Goal: Find contact information: Find contact information

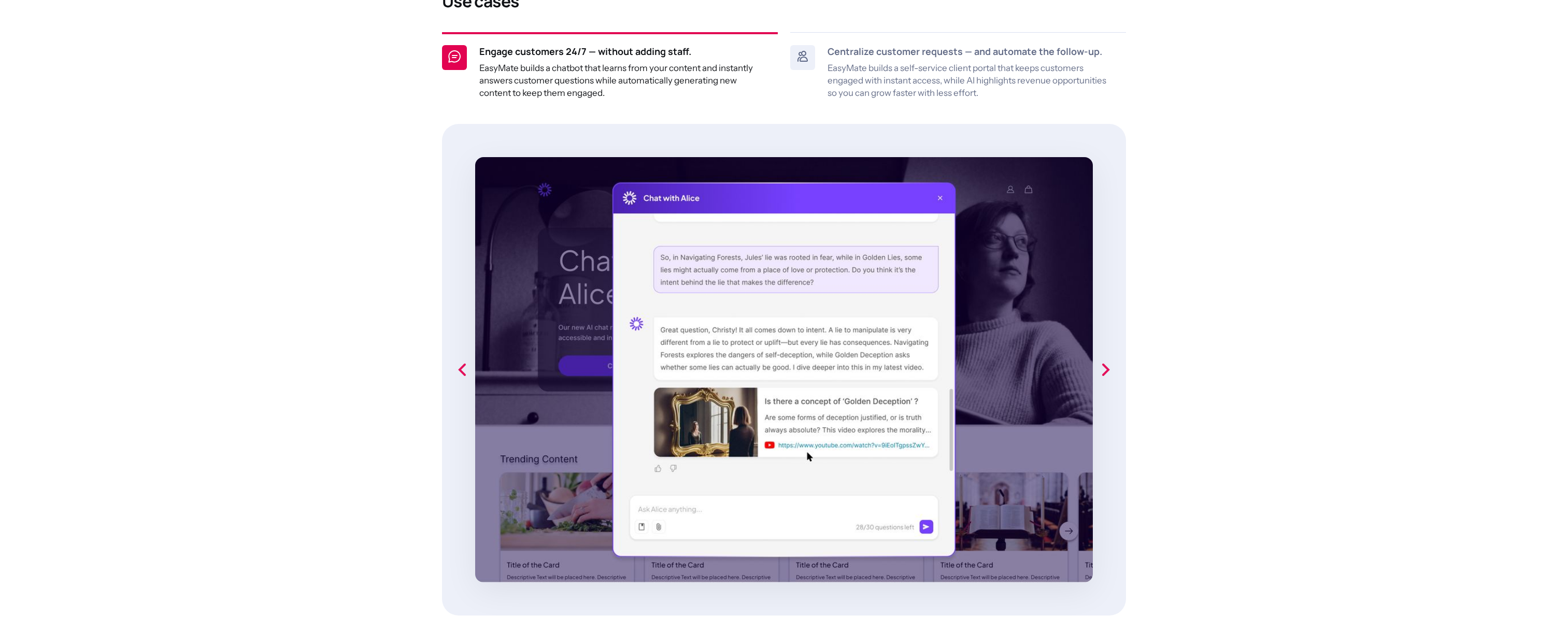
click at [240, 391] on section "See How SMBs Use EasyMate to Grow Tired of clunky tools and endless spreadsheet…" at bounding box center [784, 494] width 1568 height 1406
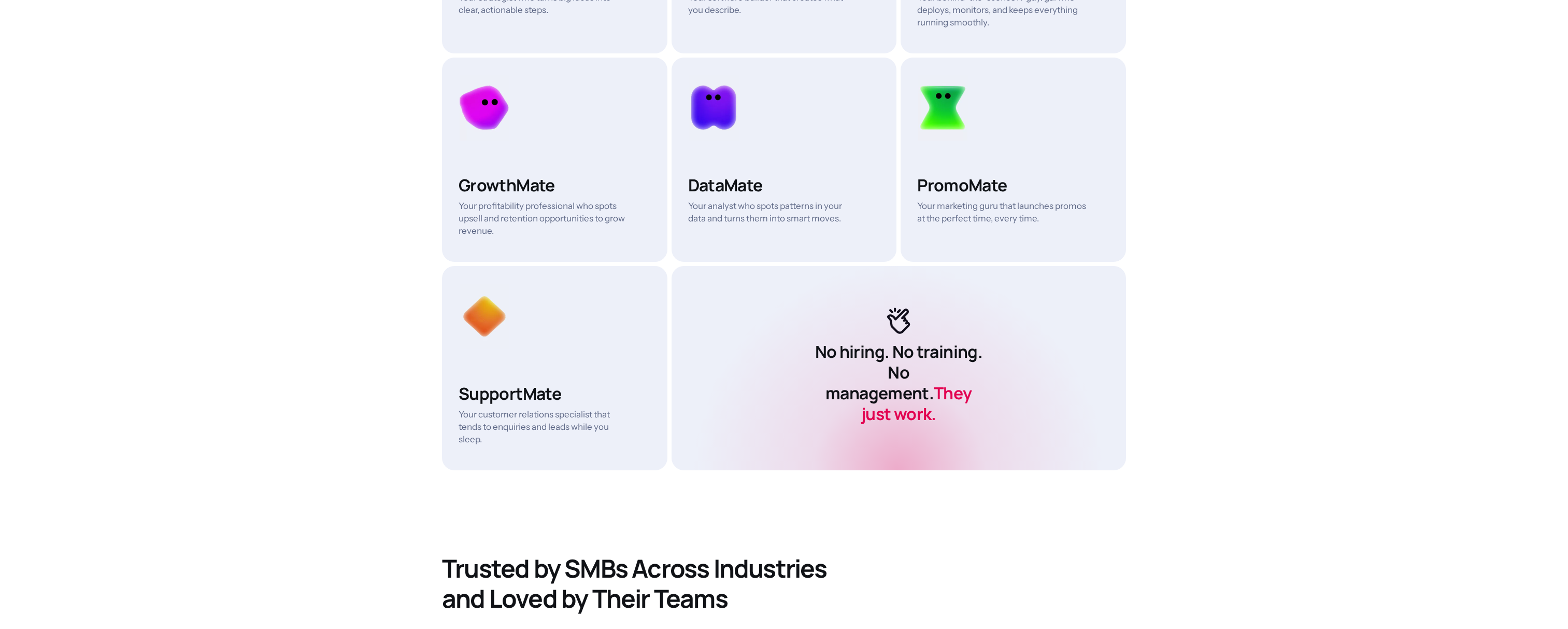
click at [309, 357] on section "Why EasyMate? Enterprise power, without the enterprise overhead. Stay competiti…" at bounding box center [784, 251] width 1568 height 2004
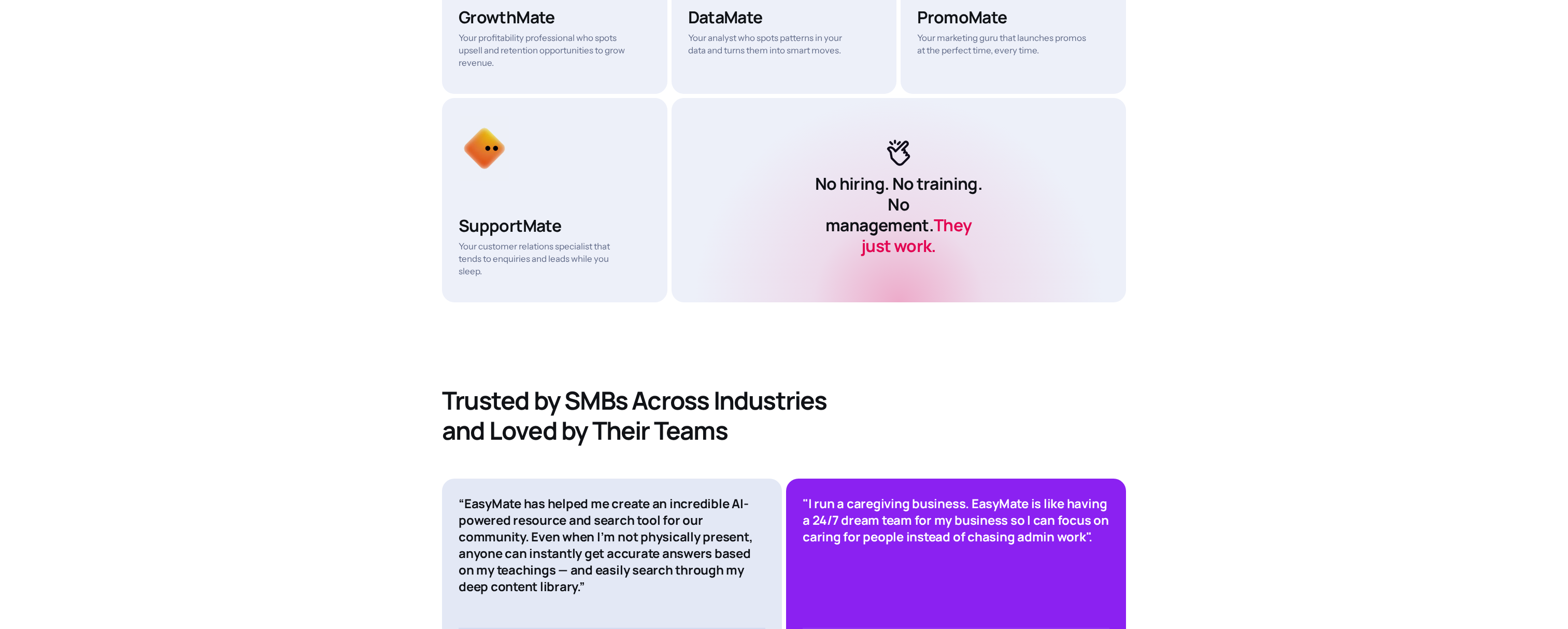
click at [309, 357] on section "Why EasyMate? Enterprise power, without the enterprise overhead. Stay competiti…" at bounding box center [784, 83] width 1568 height 2004
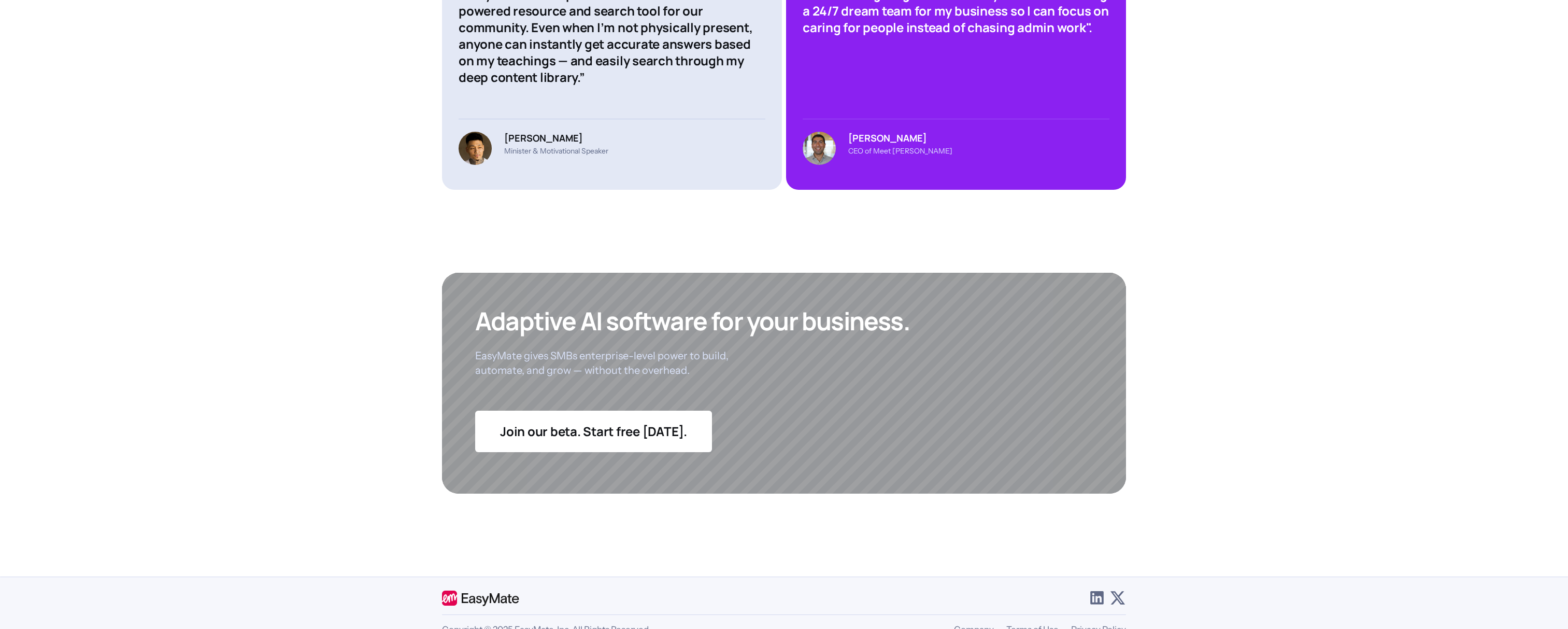
scroll to position [3818, 0]
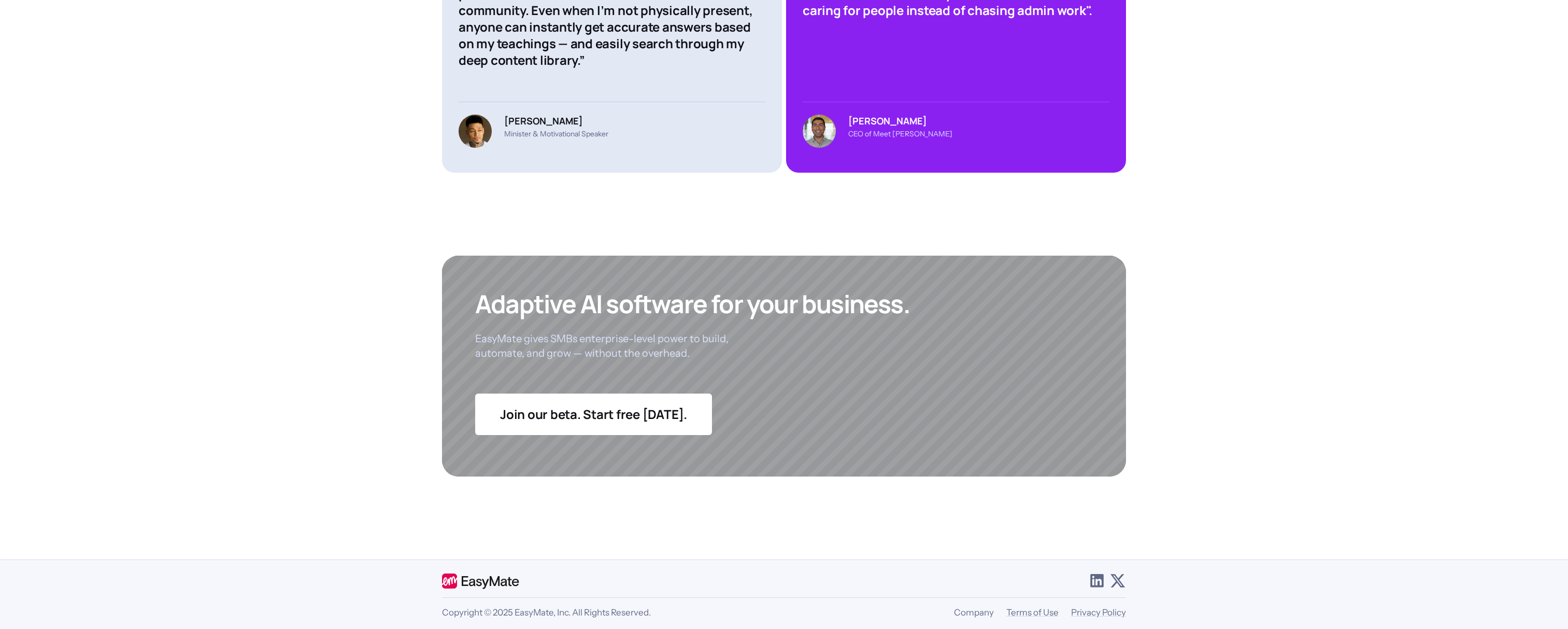
click at [975, 607] on link "Company" at bounding box center [974, 612] width 40 height 10
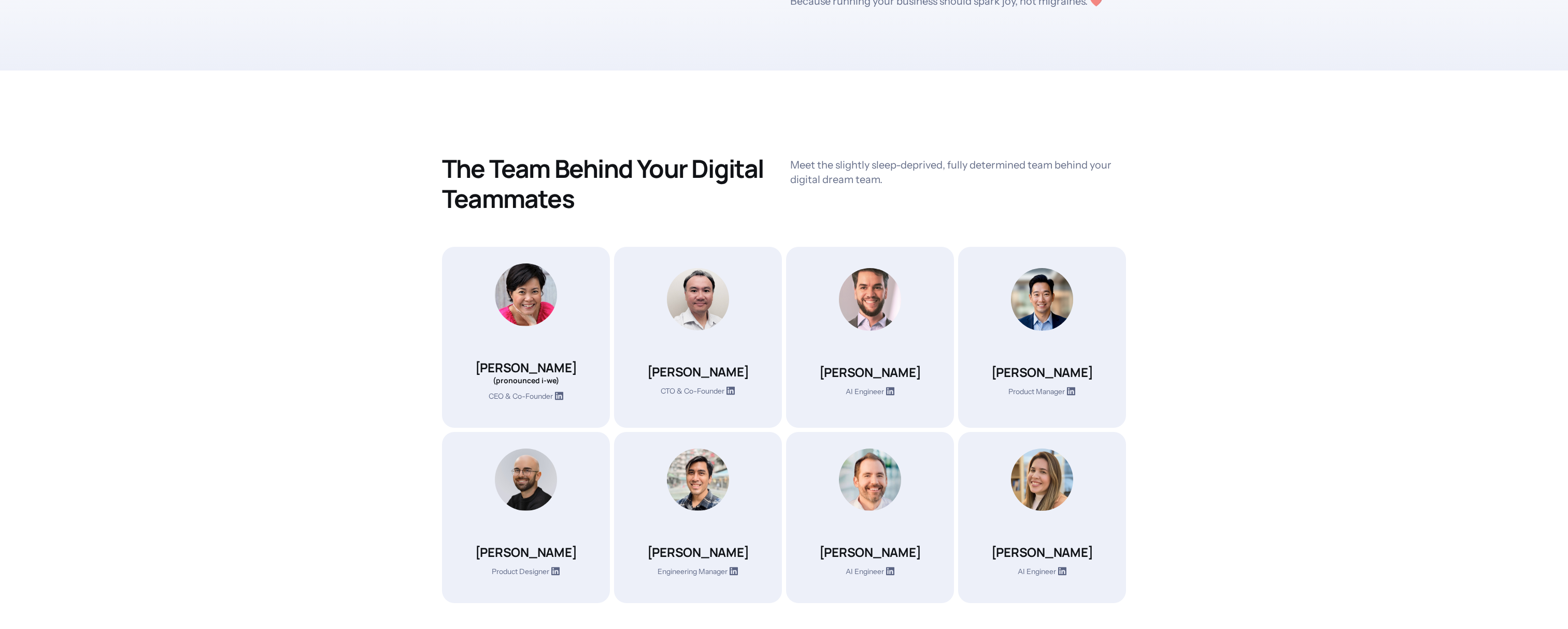
scroll to position [202, 0]
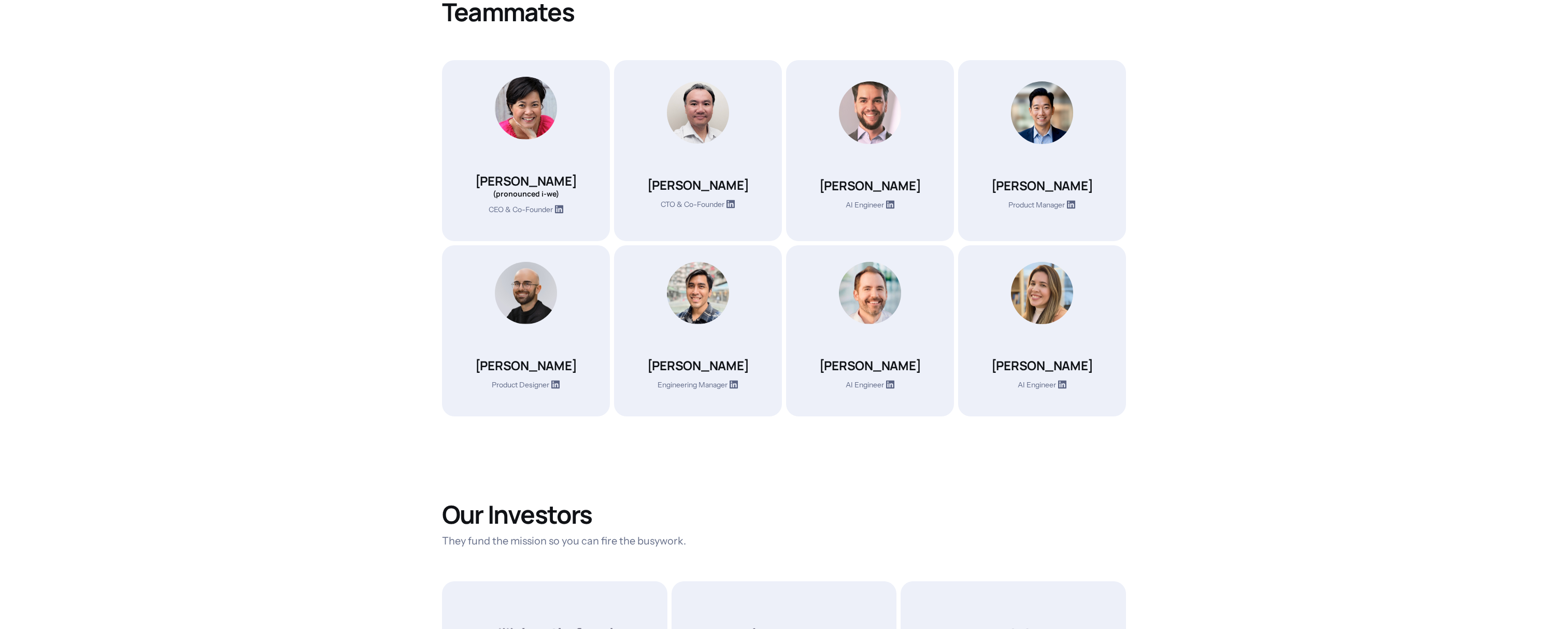
click at [347, 462] on section "The Team Behind Your Digital Teammates Meet the slightly sleep-deprived, fully …" at bounding box center [784, 535] width 1568 height 1304
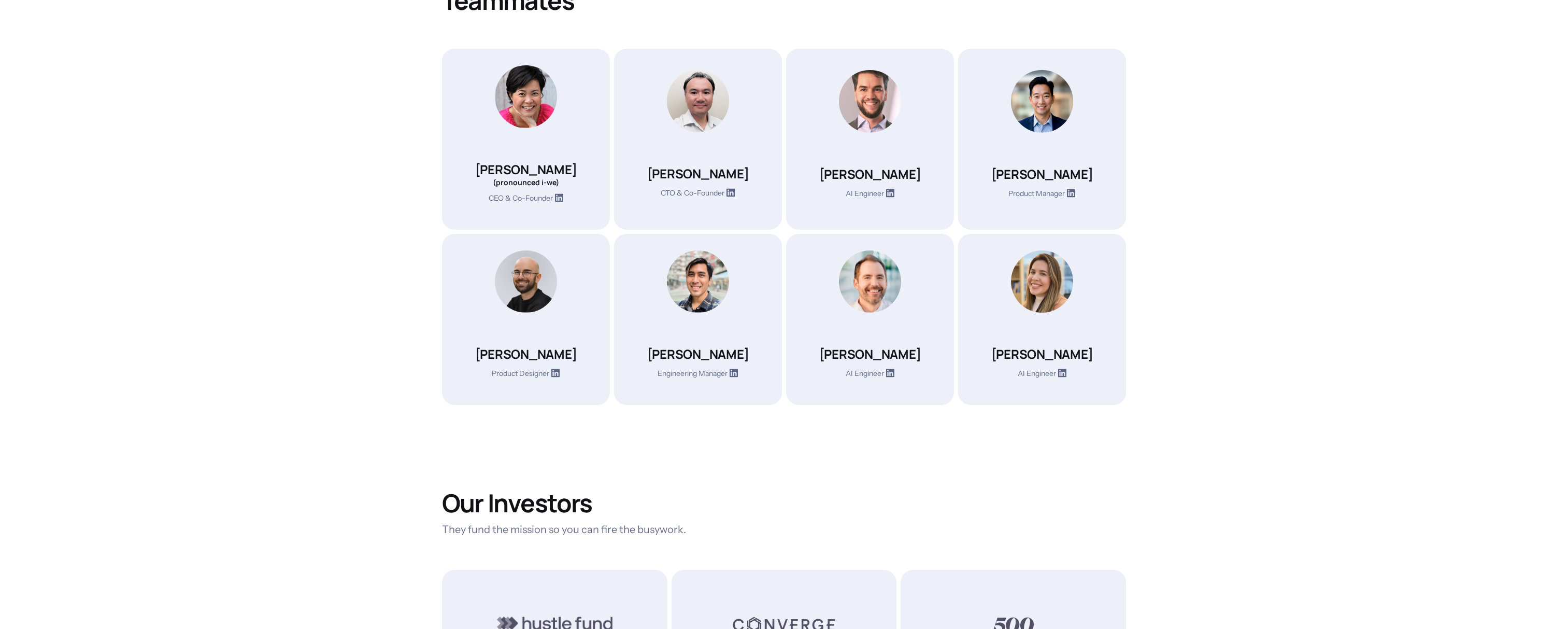
click at [347, 462] on section "The Team Behind Your Digital Teammates Meet the slightly sleep-deprived, fully …" at bounding box center [784, 524] width 1568 height 1304
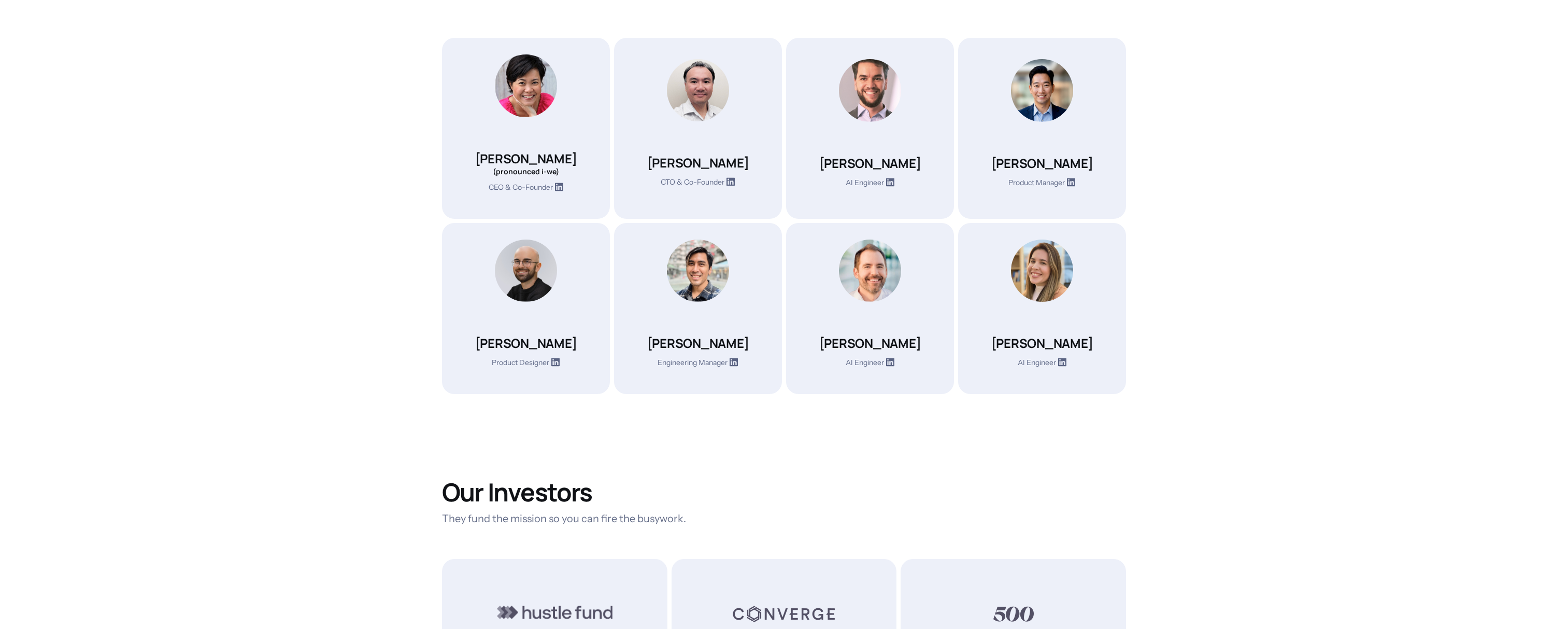
click at [347, 462] on section "The Team Behind Your Digital Teammates Meet the slightly sleep-deprived, fully …" at bounding box center [784, 513] width 1568 height 1304
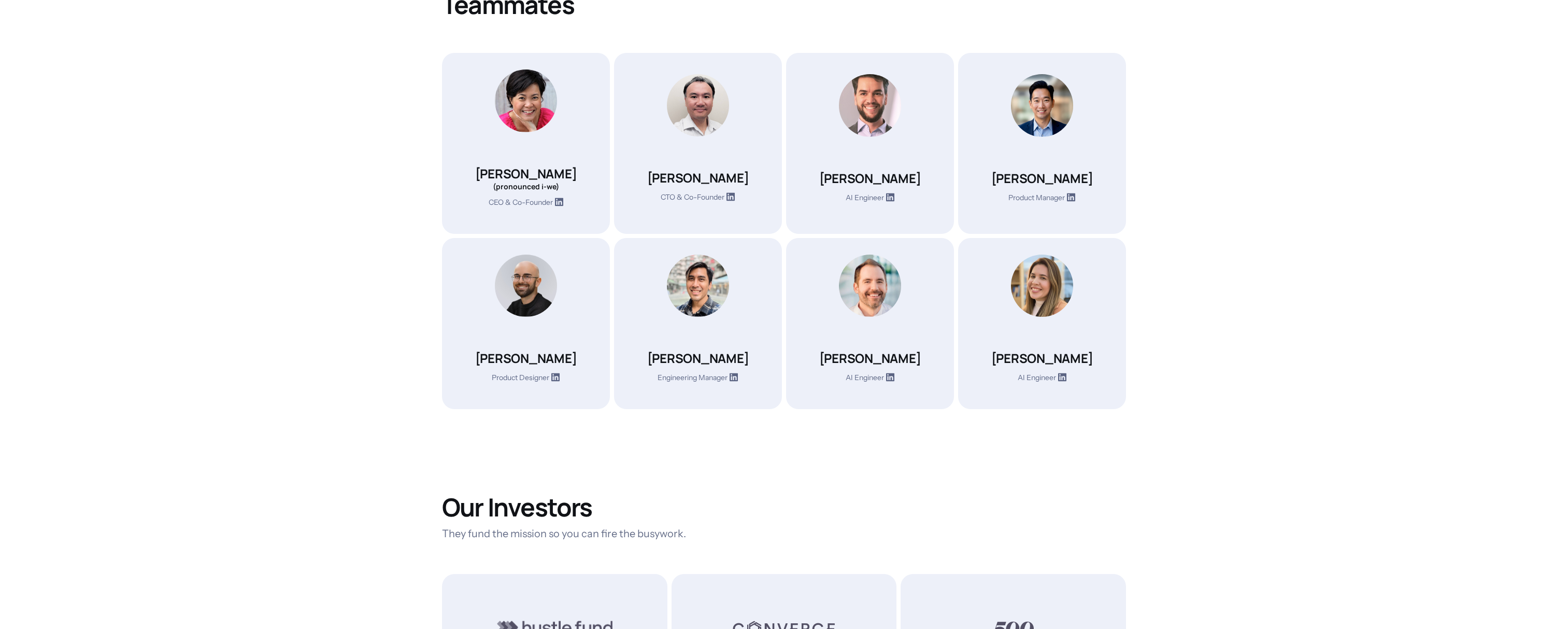
click at [347, 462] on section "The Team Behind Your Digital Teammates Meet the slightly sleep-deprived, fully …" at bounding box center [784, 528] width 1568 height 1304
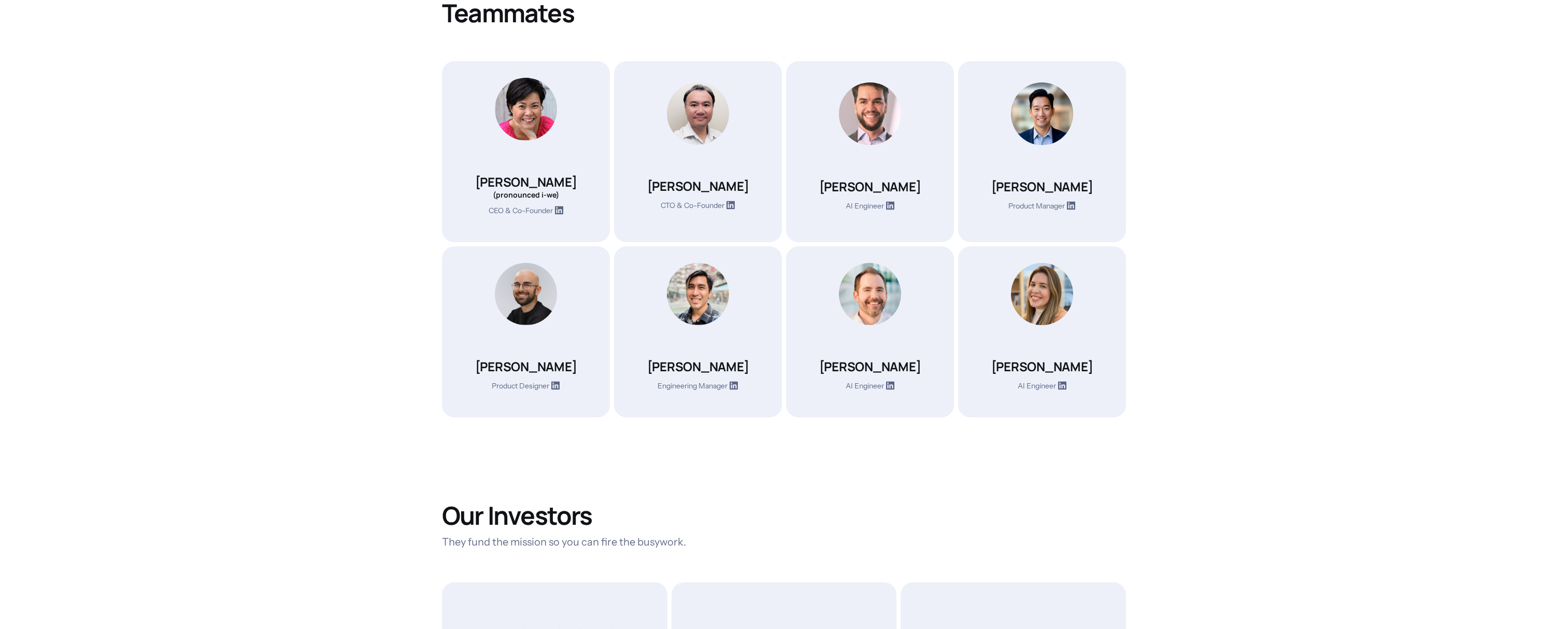
scroll to position [382, 0]
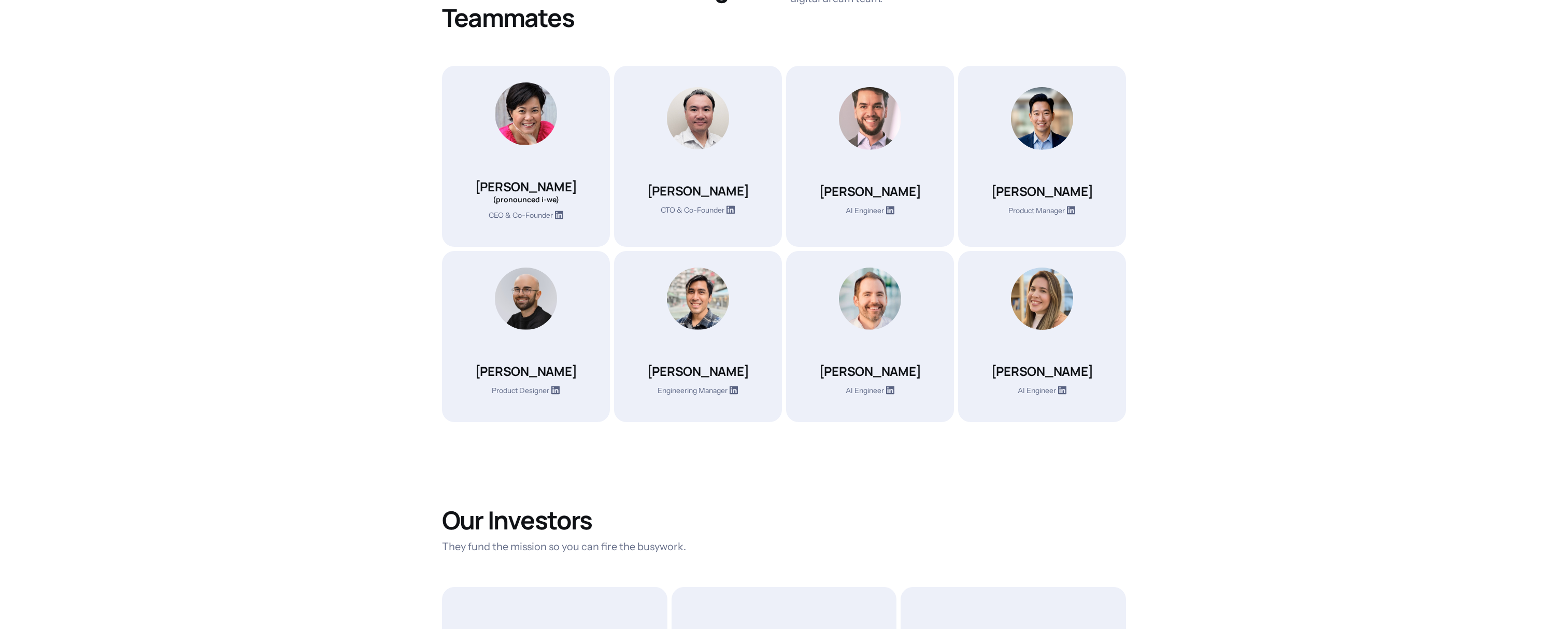
click at [347, 462] on section "The Team Behind Your Digital Teammates Meet the slightly sleep-deprived, fully …" at bounding box center [784, 541] width 1568 height 1304
click at [346, 395] on section "The Team Behind Your Digital Teammates Meet the slightly sleep-deprived, fully …" at bounding box center [784, 541] width 1568 height 1304
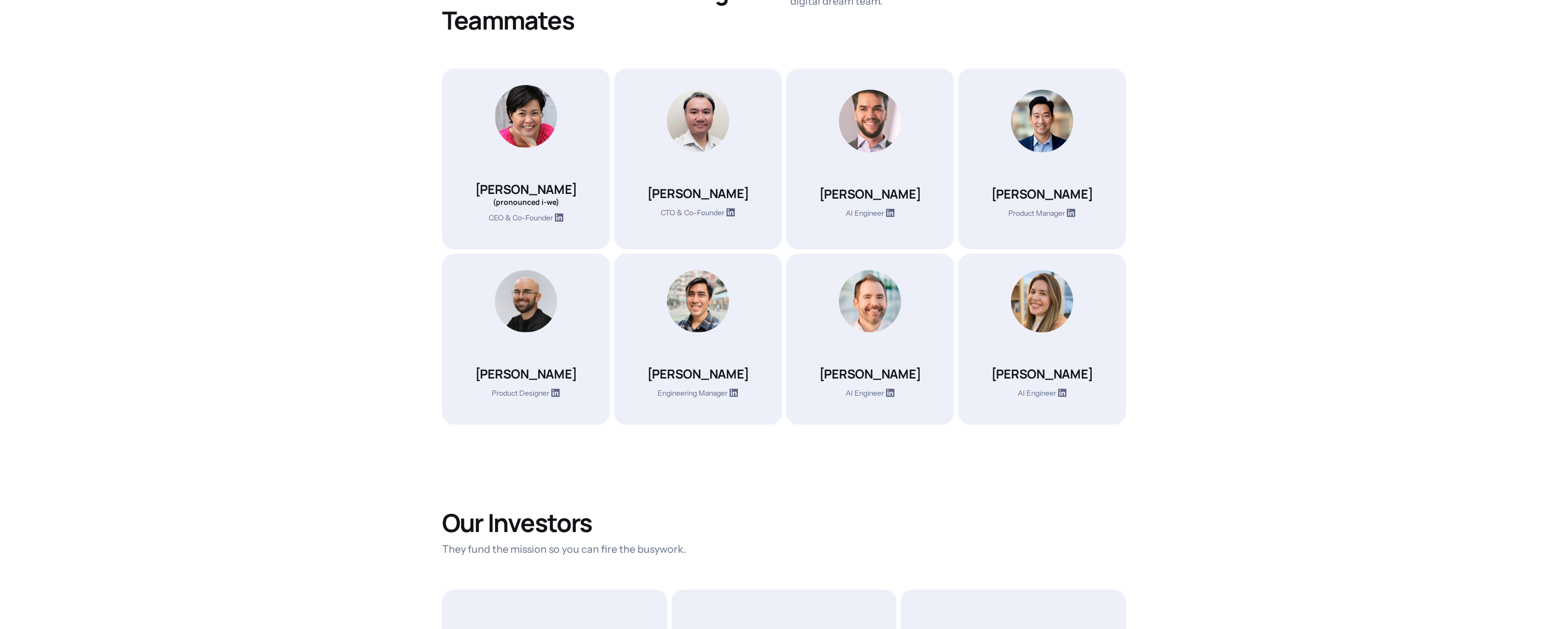
click at [346, 395] on section "The Team Behind Your Digital Teammates Meet the slightly sleep-deprived, fully …" at bounding box center [784, 544] width 1568 height 1304
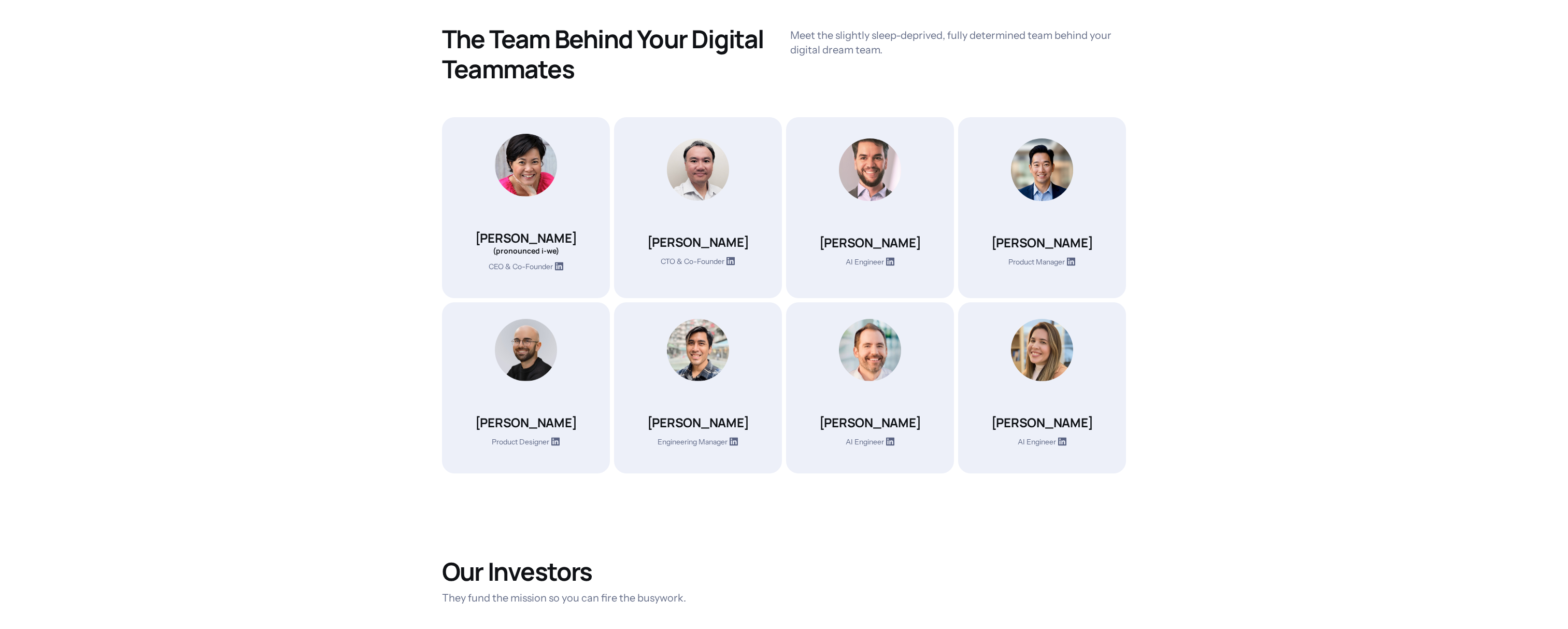
scroll to position [320, 0]
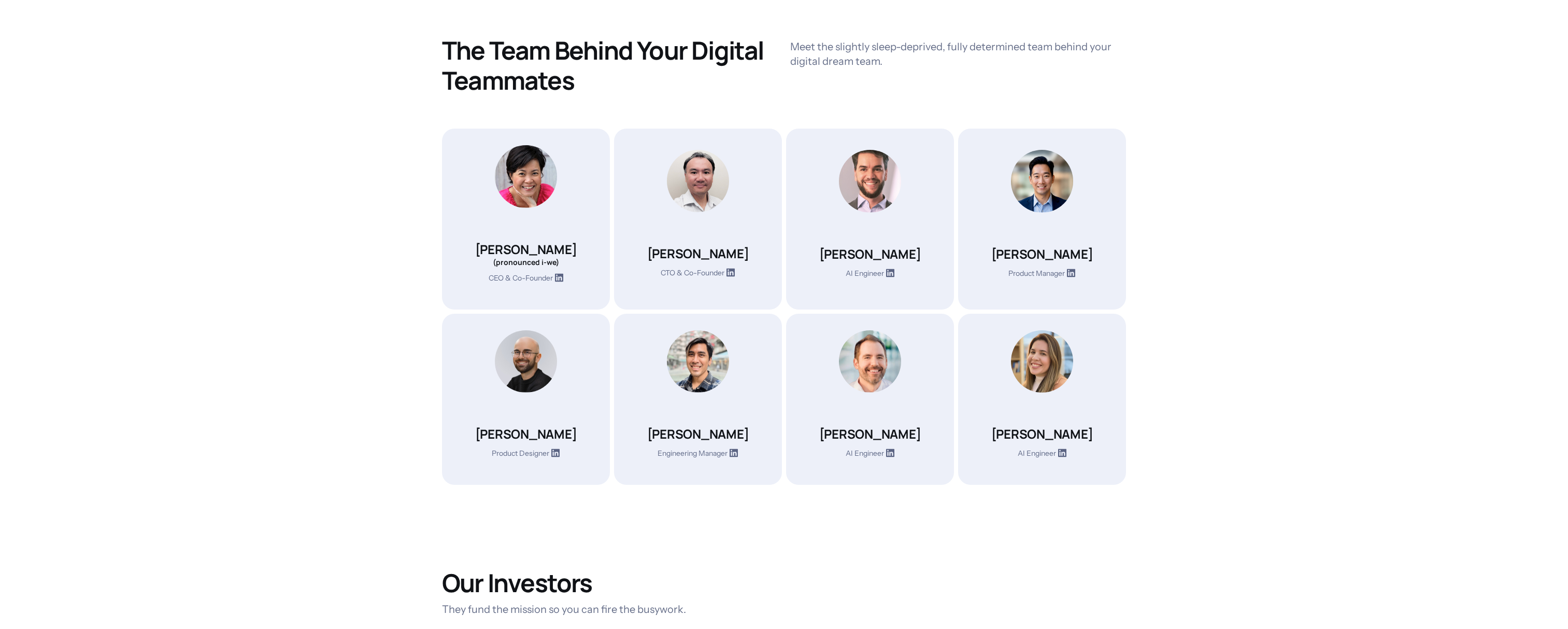
click at [539, 253] on h4 "[PERSON_NAME]" at bounding box center [527, 249] width 102 height 16
click at [536, 274] on p "CEO & Co-Founder" at bounding box center [521, 279] width 65 height 12
click at [701, 276] on p "CTO & Co-Founder" at bounding box center [692, 273] width 64 height 12
